Goal: Use online tool/utility: Utilize a website feature to perform a specific function

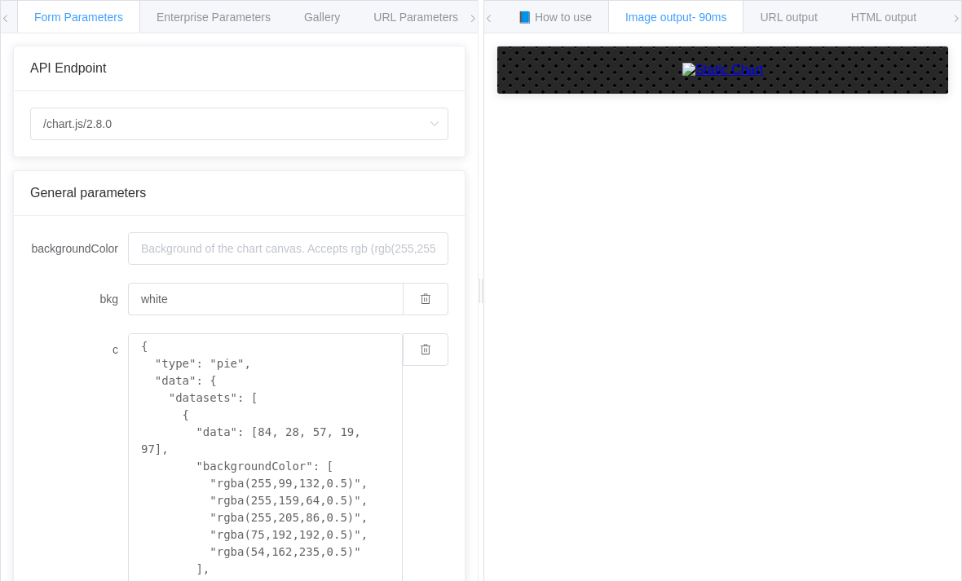
click at [116, 70] on div "API Endpoint" at bounding box center [239, 68] width 418 height 15
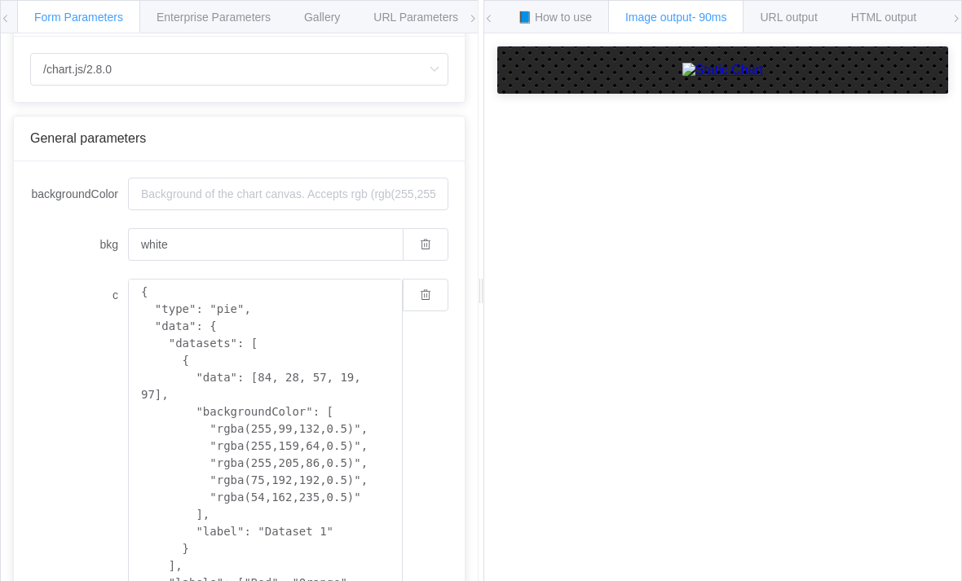
scroll to position [67, 0]
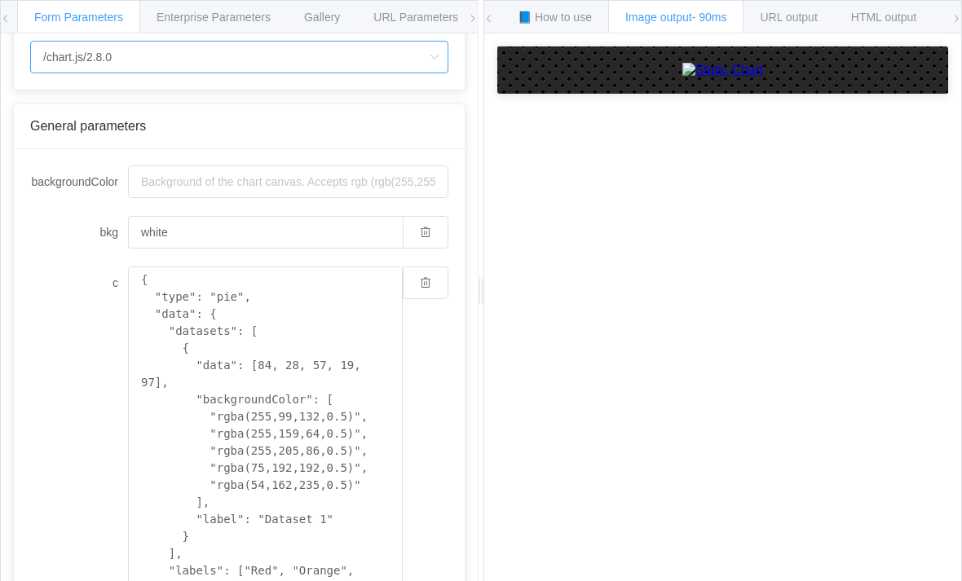
click at [116, 67] on input "/chart.js/2.8.0" at bounding box center [239, 57] width 418 height 33
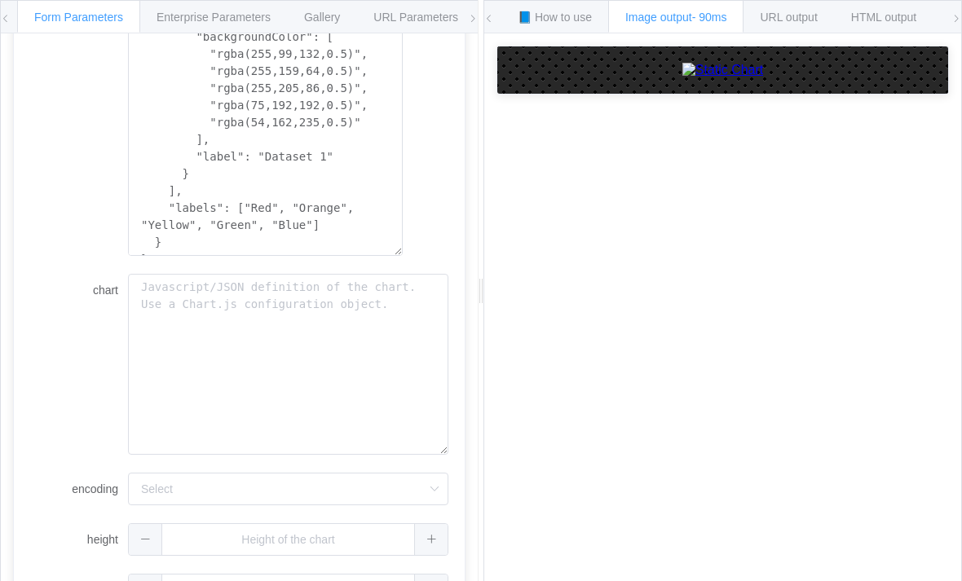
scroll to position [429, 0]
click at [397, 275] on textarea "chart" at bounding box center [288, 365] width 320 height 181
click at [387, 275] on textarea "chart" at bounding box center [288, 365] width 320 height 181
paste textarea "GRAPH: Monthly Cash Flow Forecast] (Column chart displaying: X-axis: Months (Ma…"
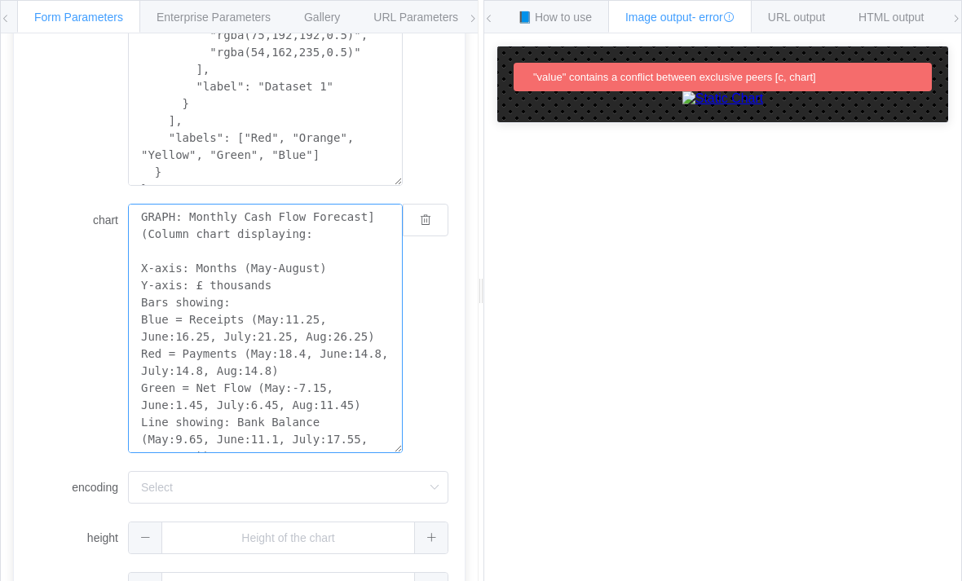
scroll to position [497, 0]
type textarea "GRAPH: Monthly Cash Flow Forecast] (Column chart displaying: X-axis: Months (Ma…"
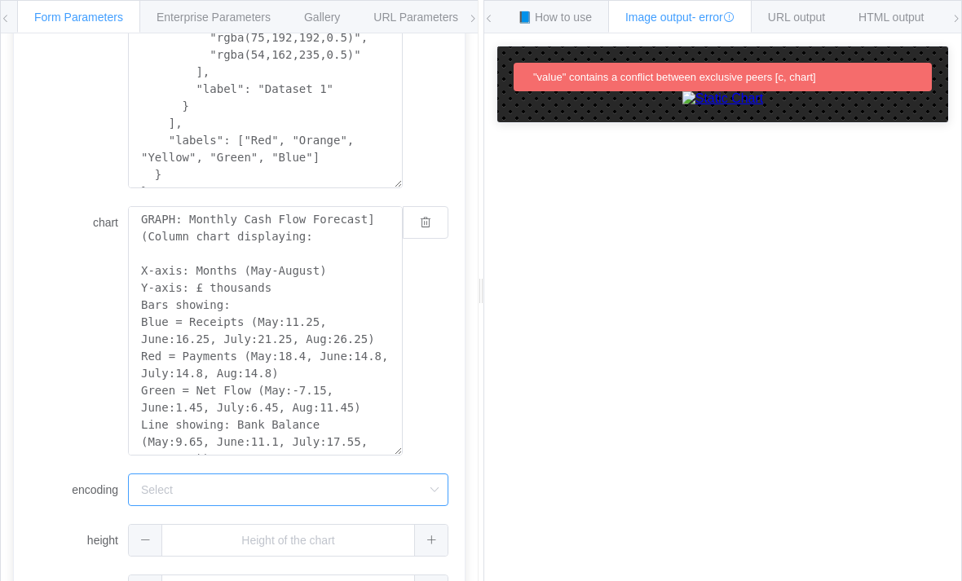
click at [390, 474] on input "encoding" at bounding box center [288, 490] width 320 height 33
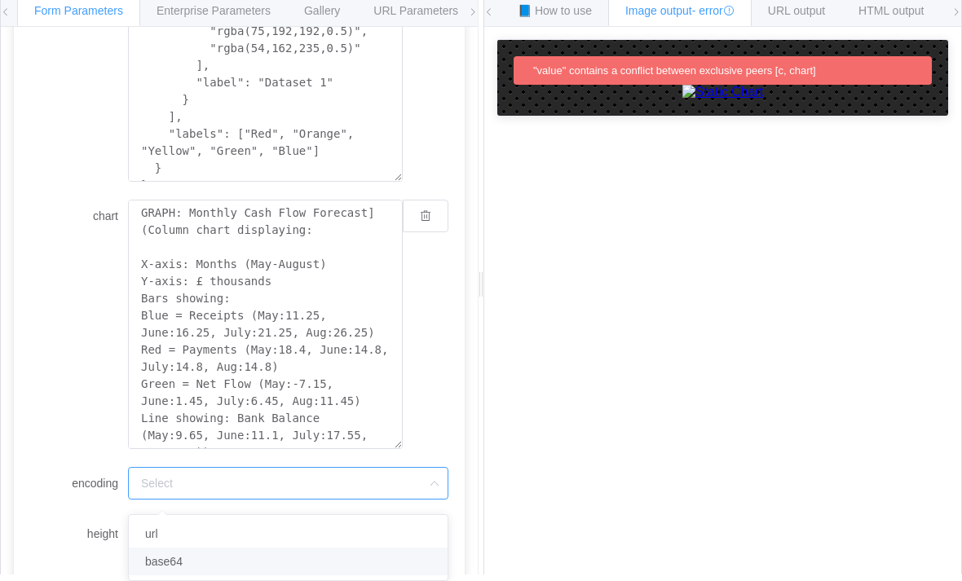
click at [380, 548] on li "base64" at bounding box center [288, 562] width 319 height 28
type input "base64"
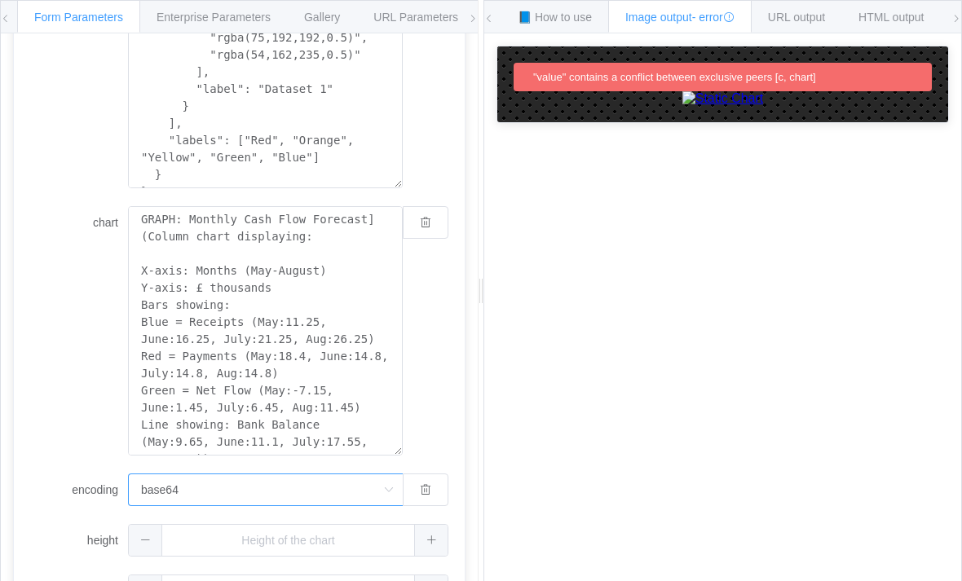
scroll to position [53, 0]
click at [376, 474] on input "base64" at bounding box center [265, 490] width 275 height 33
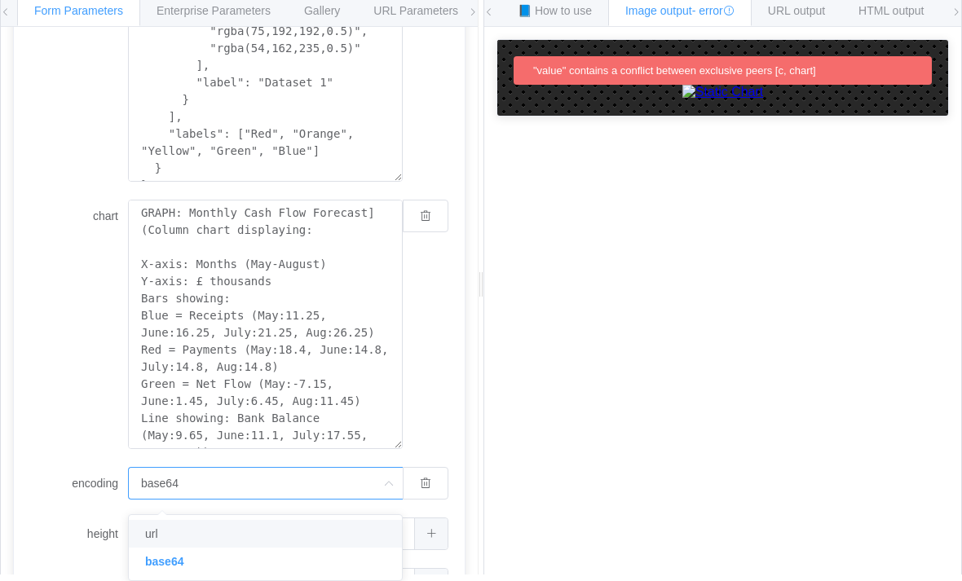
click at [26, 136] on div "backgroundColor bkg white c { "type": "pie", "data": { "datasets": [ { "data": …" at bounding box center [239, 173] width 451 height 923
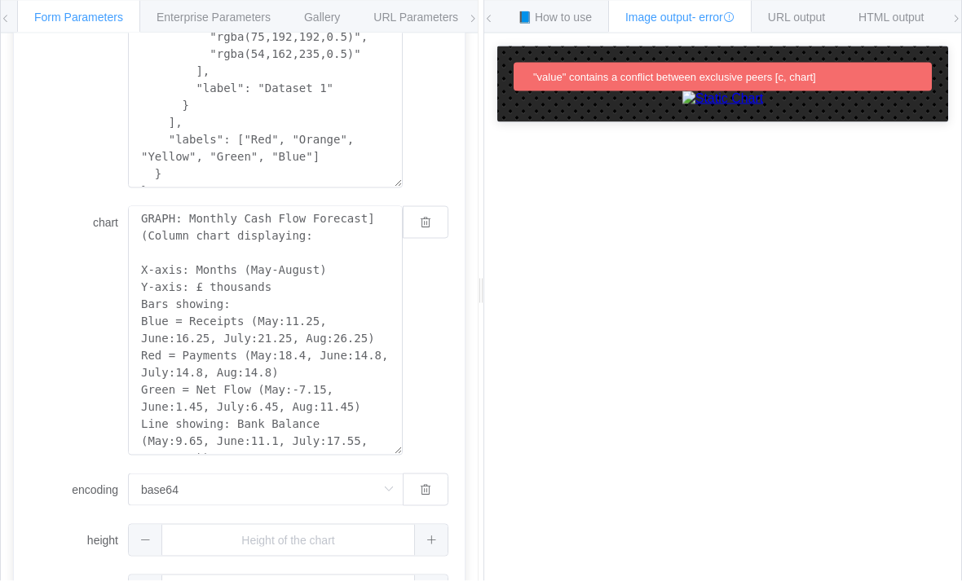
scroll to position [0, 0]
click at [592, 20] on span "📘 How to use" at bounding box center [555, 17] width 74 height 13
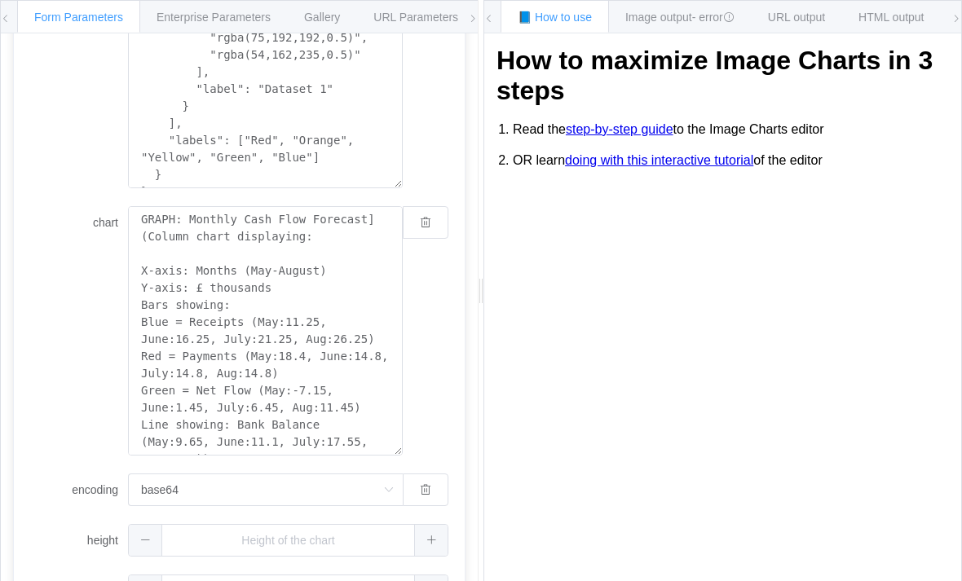
click at [682, 12] on span "Image output - error" at bounding box center [679, 17] width 109 height 13
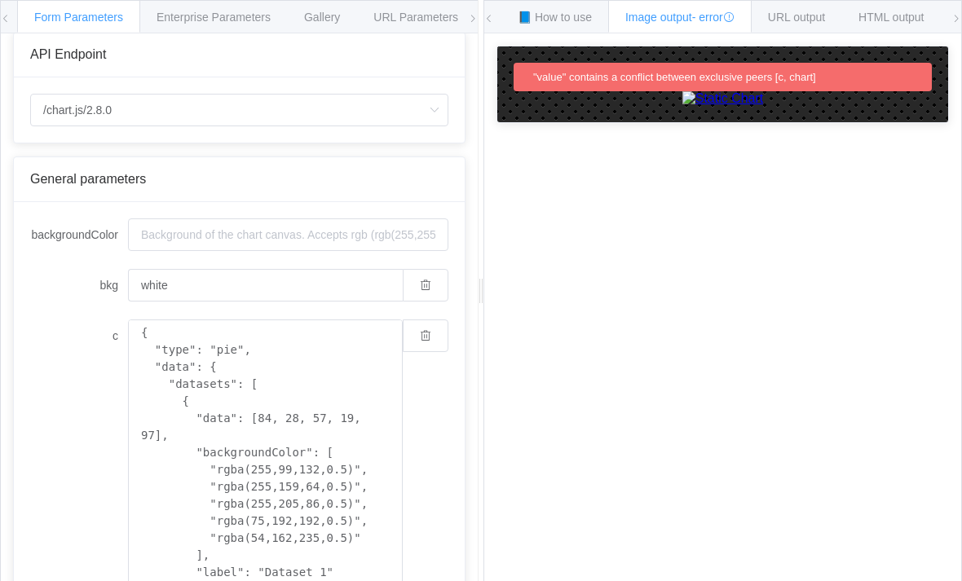
scroll to position [5, 0]
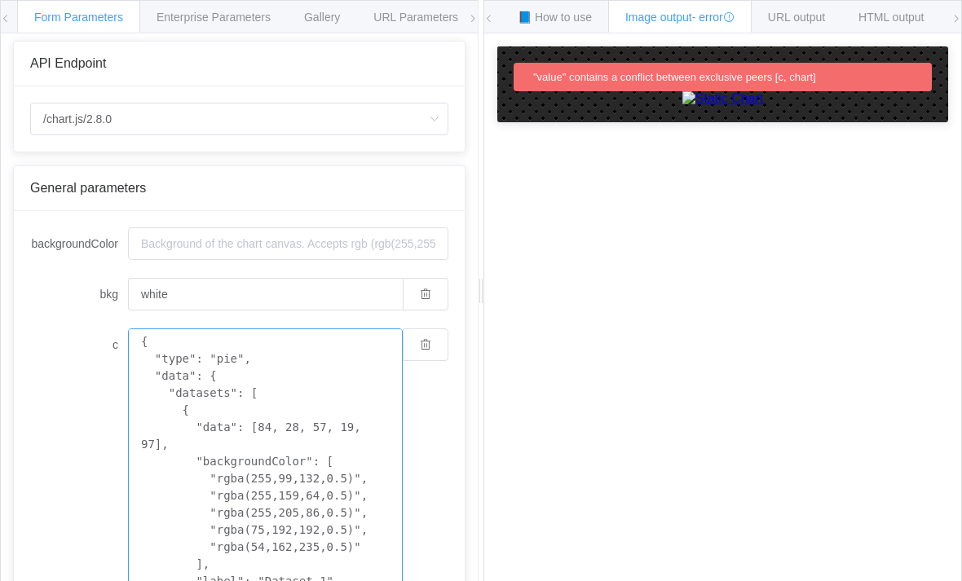
click at [369, 358] on textarea "{ "type": "pie", "data": { "datasets": [ { "data": [84, 28, 57, 19, 97], "backg…" at bounding box center [265, 505] width 275 height 352
click at [371, 302] on input "white" at bounding box center [265, 294] width 275 height 33
click at [405, 250] on input "backgroundColor" at bounding box center [288, 244] width 320 height 33
click at [412, 255] on input "backgroundColor" at bounding box center [288, 244] width 320 height 33
paste input
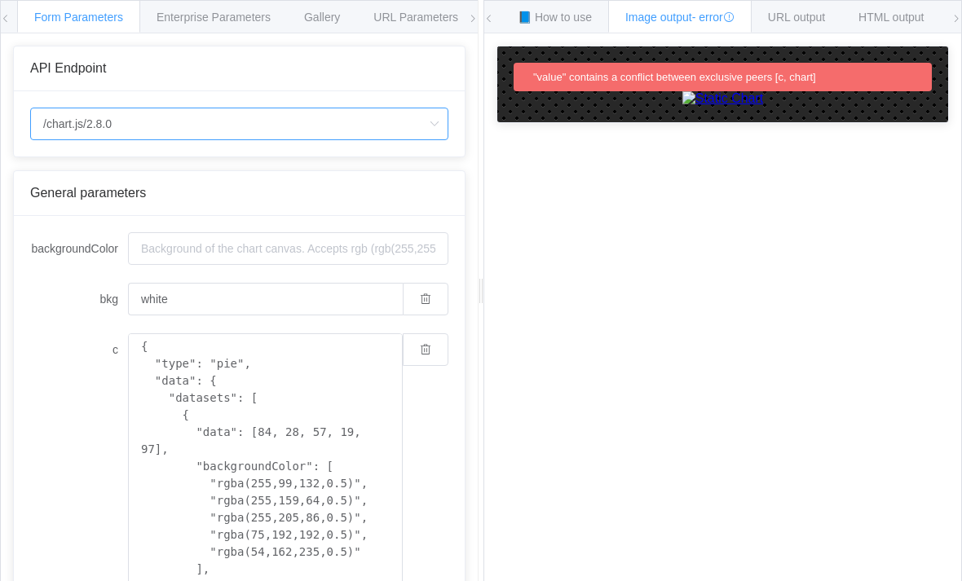
click at [392, 125] on input "/chart.js/2.8.0" at bounding box center [239, 124] width 418 height 33
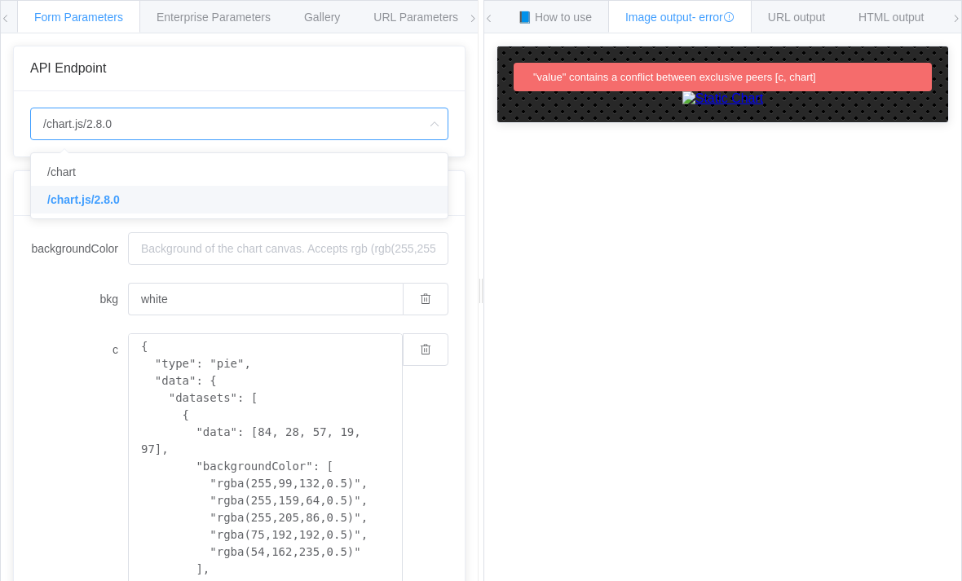
click at [389, 130] on input "/chart.js/2.8.0" at bounding box center [239, 124] width 418 height 33
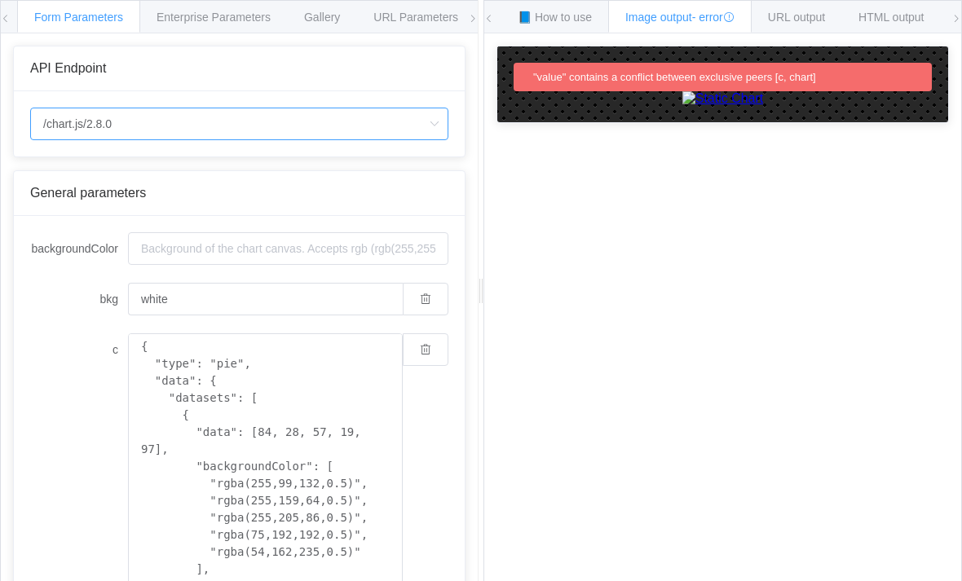
click at [400, 117] on input "/chart.js/2.8.0" at bounding box center [239, 124] width 418 height 33
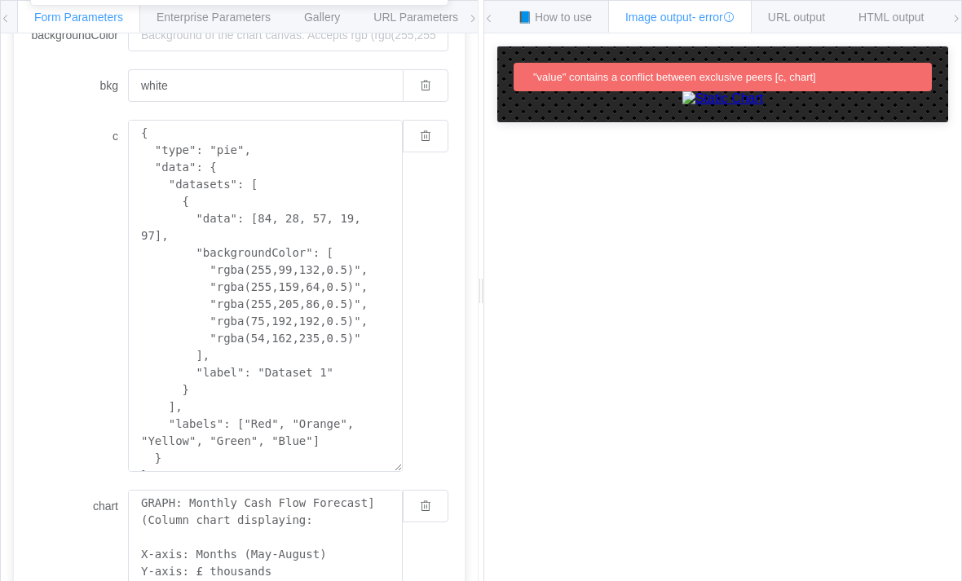
scroll to position [259, 0]
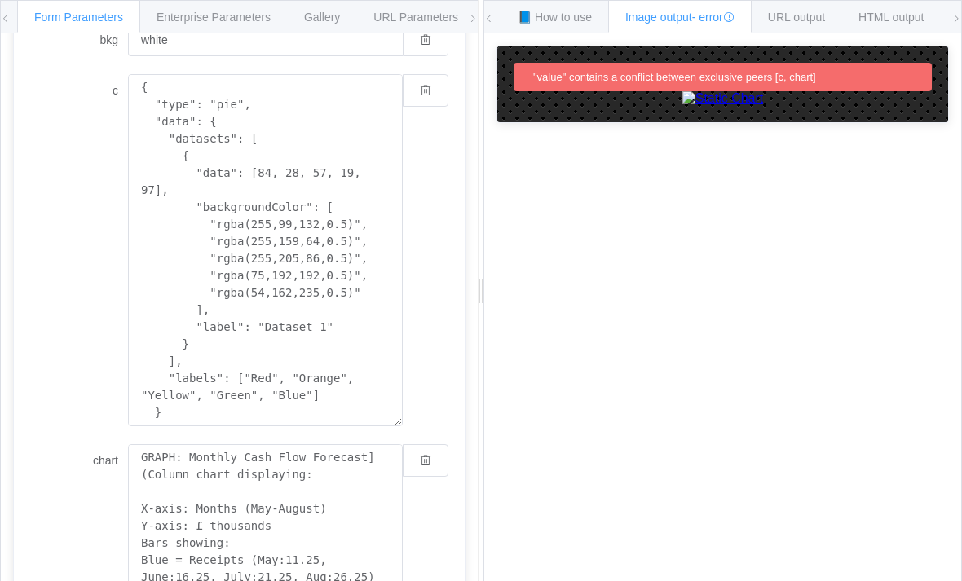
scroll to position [53, 0]
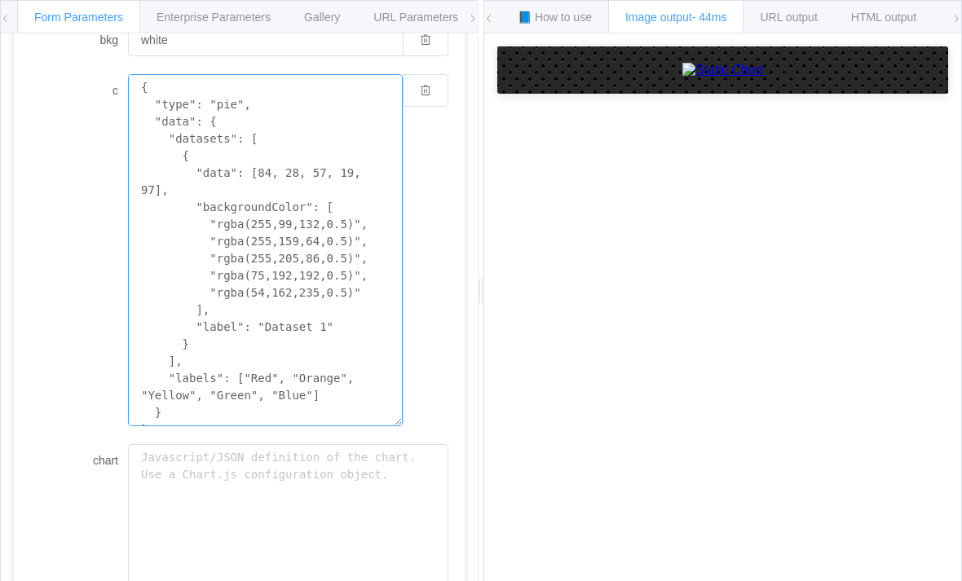
click at [181, 351] on textarea "{ "type": "pie", "data": { "datasets": [ { "data": [84, 28, 57, 19, 97], "backg…" at bounding box center [265, 250] width 275 height 352
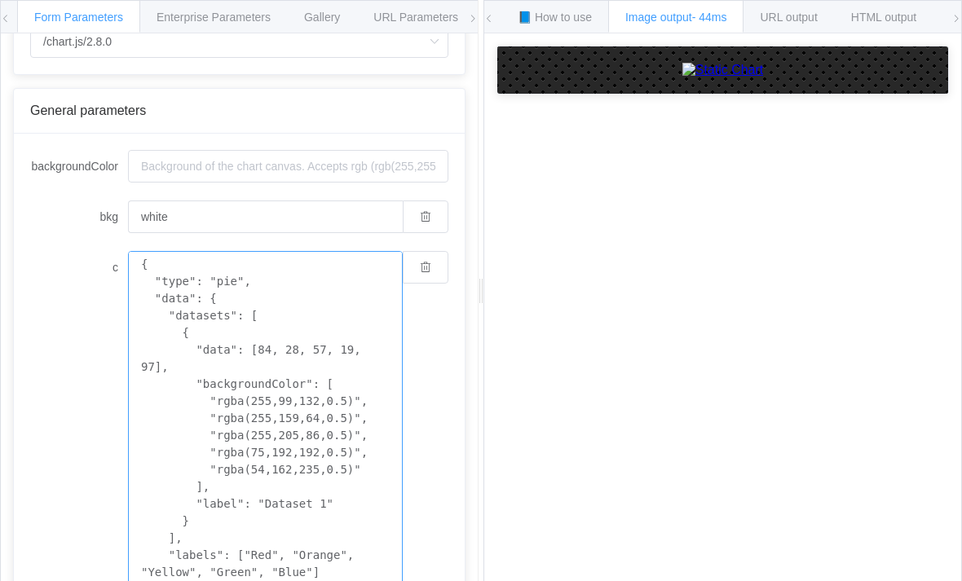
scroll to position [82, 0]
click at [297, 253] on textarea "{ "type": "pie", "data": { "datasets": [ { "data": [84, 28, 57, 19, 97], "backg…" at bounding box center [265, 428] width 275 height 352
click at [344, 328] on textarea "{ "type": "pie", "data": { "datasets": [ { "data": [84, 28, 57, 19, 97], "backg…" at bounding box center [265, 428] width 275 height 352
click at [429, 263] on icon "button" at bounding box center [425, 268] width 11 height 11
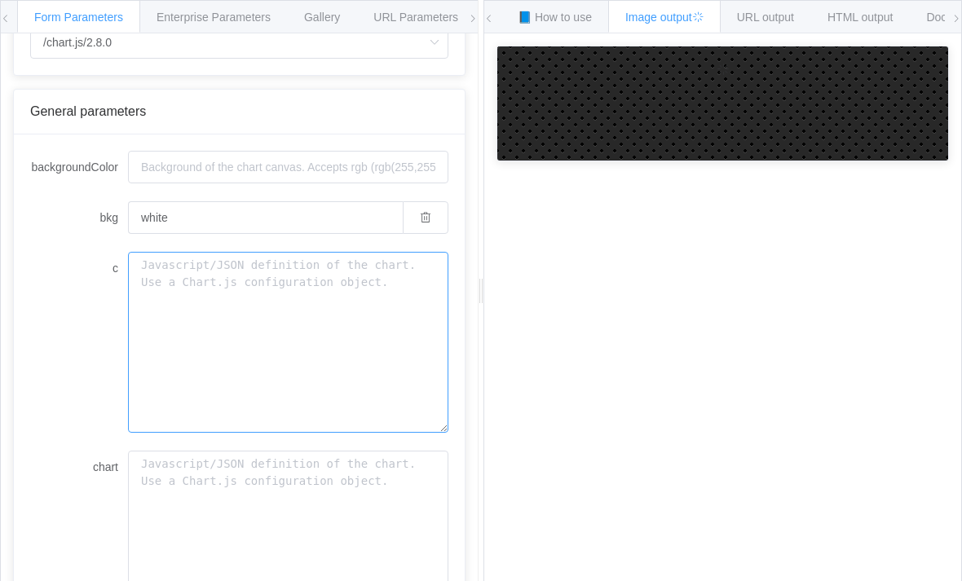
click at [336, 252] on textarea "c" at bounding box center [288, 342] width 320 height 181
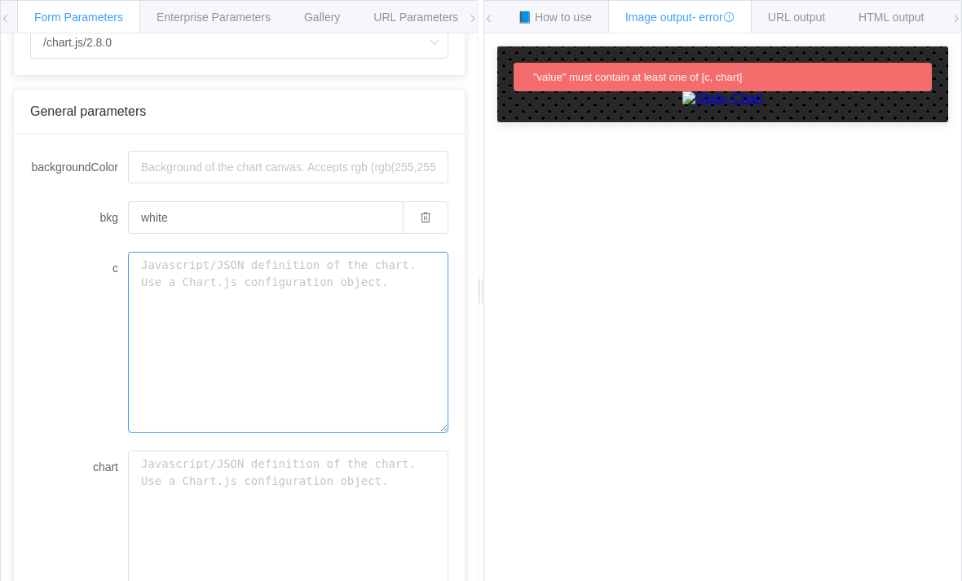
paste textarea "GRAPH: Monthly Cash Flow Forecast] (Column chart displaying: X-axis: Months (Ma…"
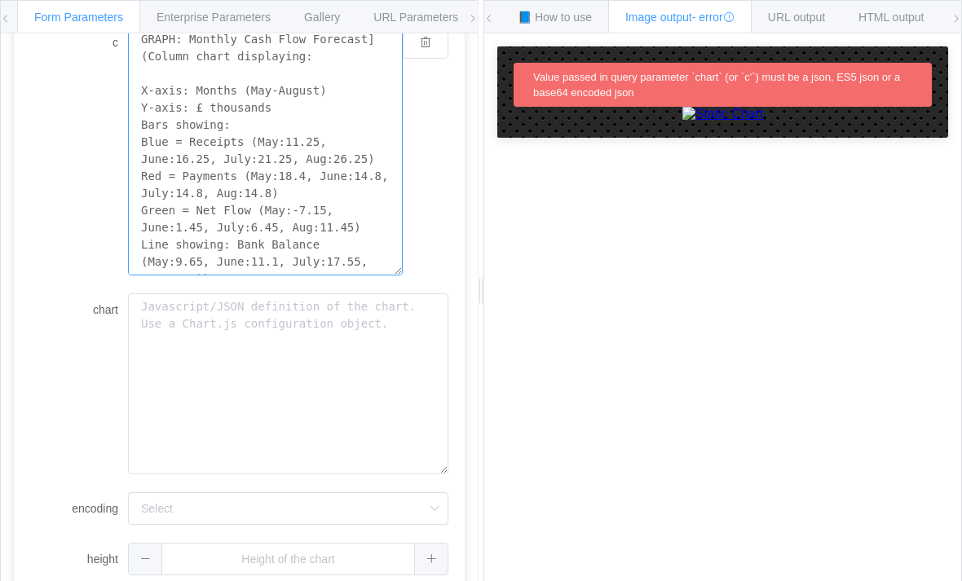
scroll to position [293, 0]
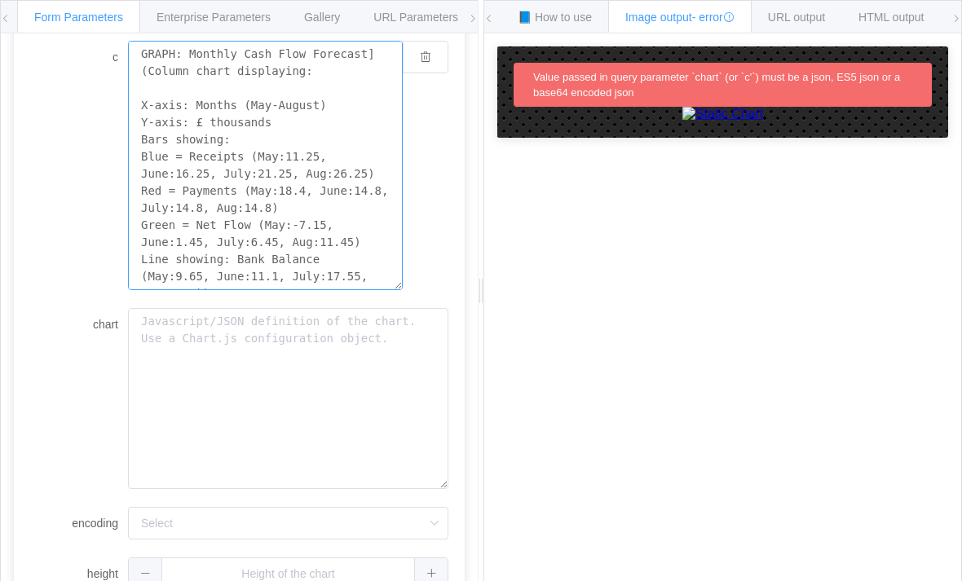
type textarea "GRAPH: Monthly Cash Flow Forecast] (Column chart displaying: X-axis: Months (Ma…"
click at [159, 308] on textarea "chart" at bounding box center [288, 398] width 320 height 181
click at [152, 308] on textarea "chart" at bounding box center [288, 398] width 320 height 181
paste textarea "GRAPH: Monthly Cash Flow Forecast] (Column chart displaying: X-axis: Months (Ma…"
type textarea "GRAPH: Monthly Cash Flow Forecast] (Column chart displaying: X-axis: Months (Ma…"
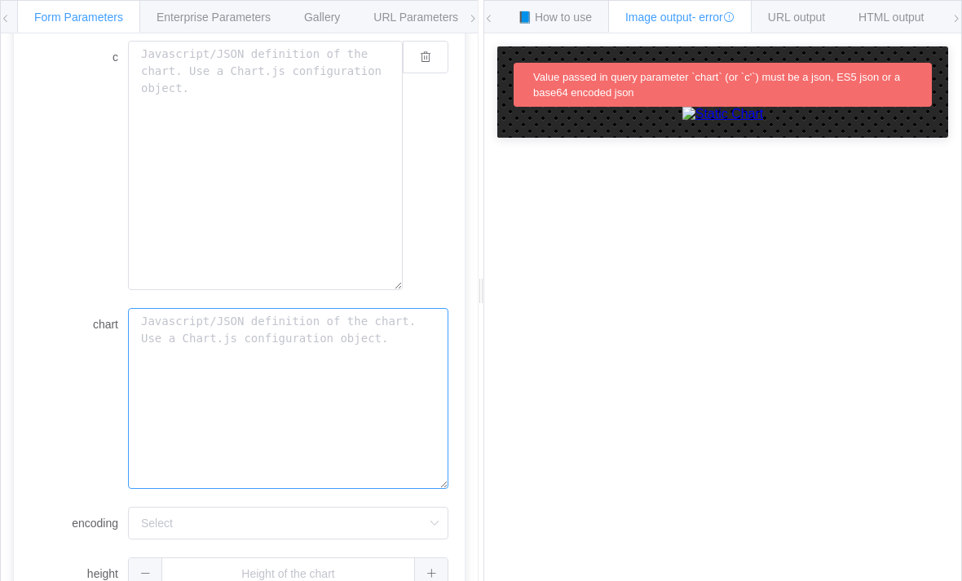
scroll to position [258, 0]
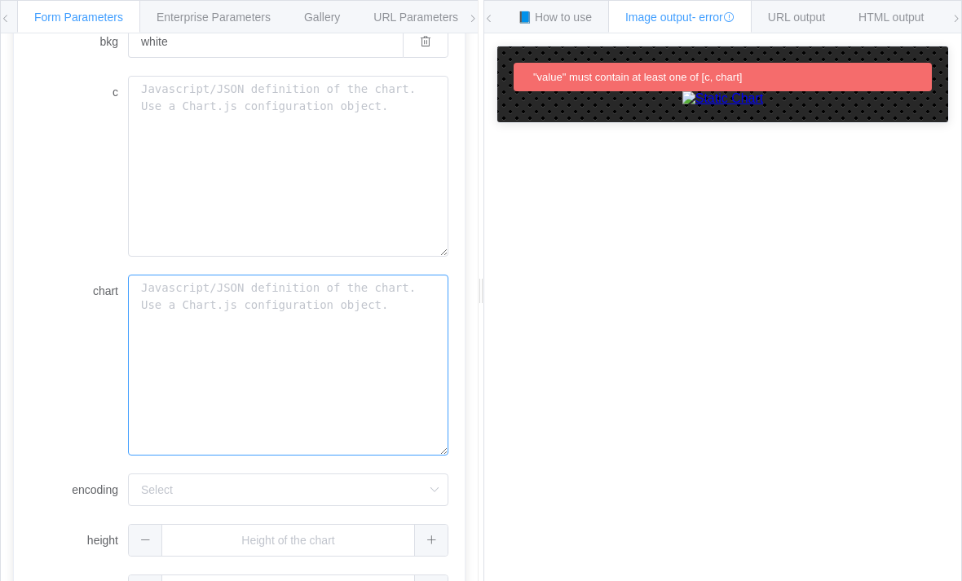
type textarea "{ "type": "pie", "data": { "datasets": [ { "data": [84, 28, 57, 19, 97], "backg…"
